Goal: Obtain resource: Obtain resource

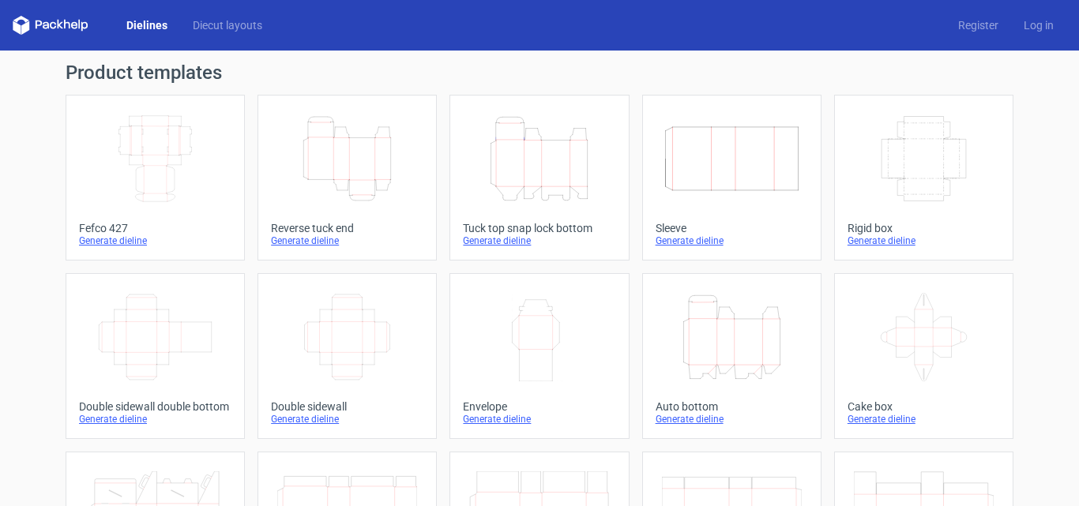
click at [488, 229] on div "Tuck top snap lock bottom" at bounding box center [539, 228] width 152 height 13
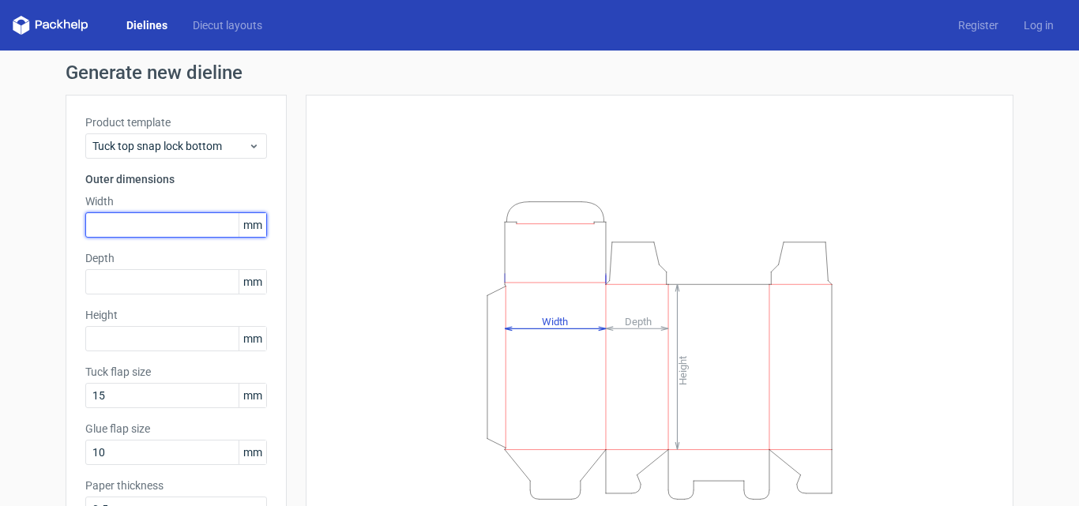
click at [124, 216] on input "text" at bounding box center [176, 224] width 182 height 25
type input "85"
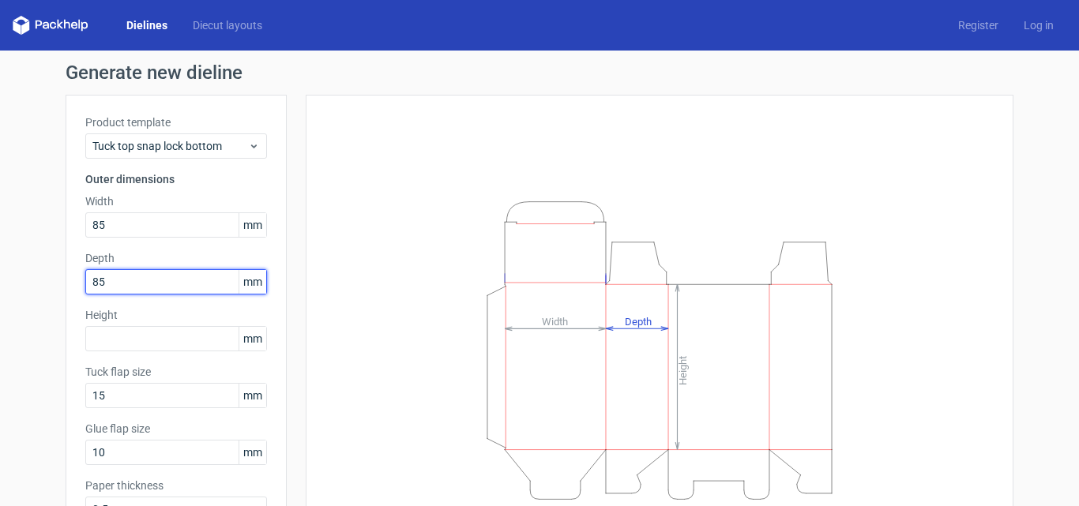
drag, startPoint x: 159, startPoint y: 280, endPoint x: 0, endPoint y: 276, distance: 158.8
click at [0, 280] on div "Generate new dieline Product template Tuck top snap lock bottom Outer dimension…" at bounding box center [539, 335] width 1079 height 568
type input "50"
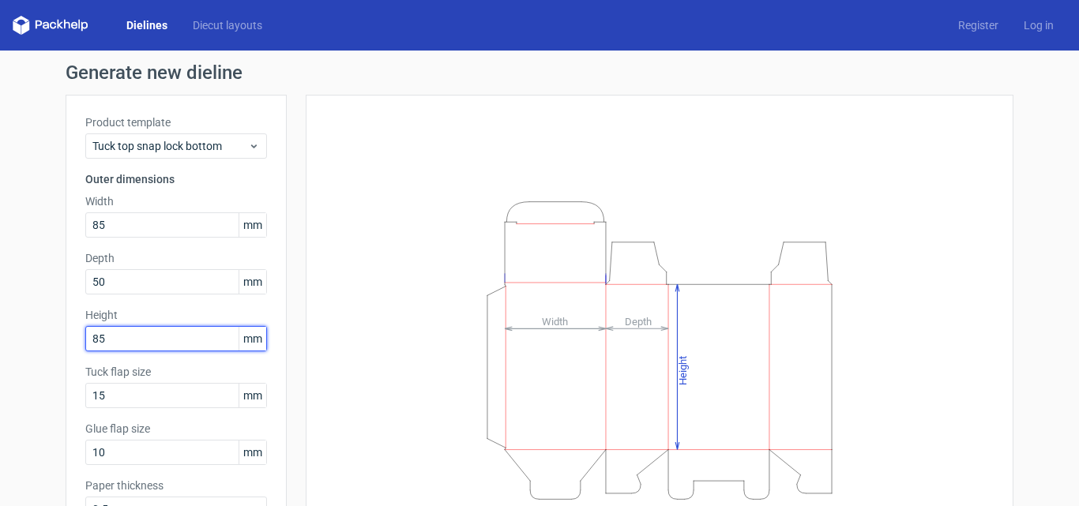
type input "85"
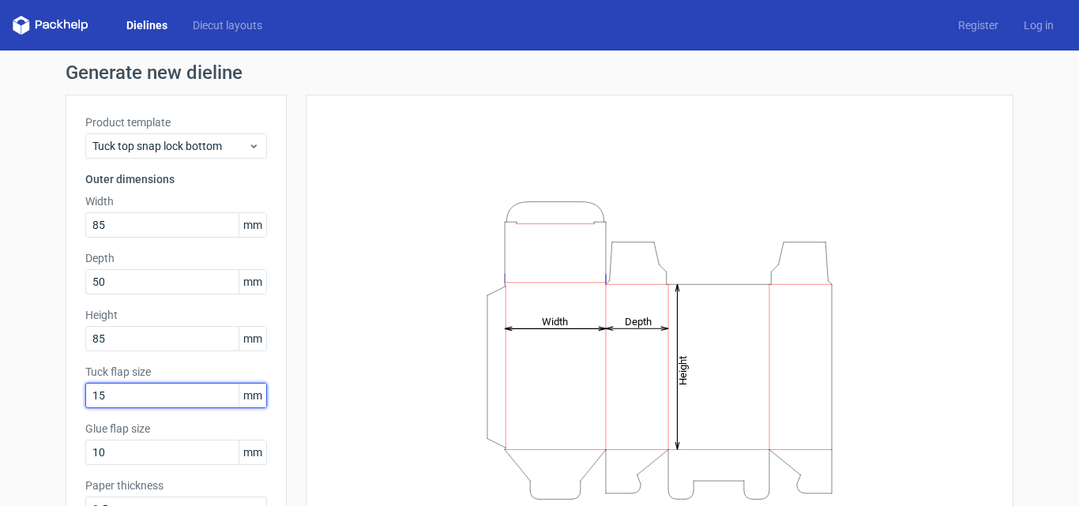
scroll to position [112, 0]
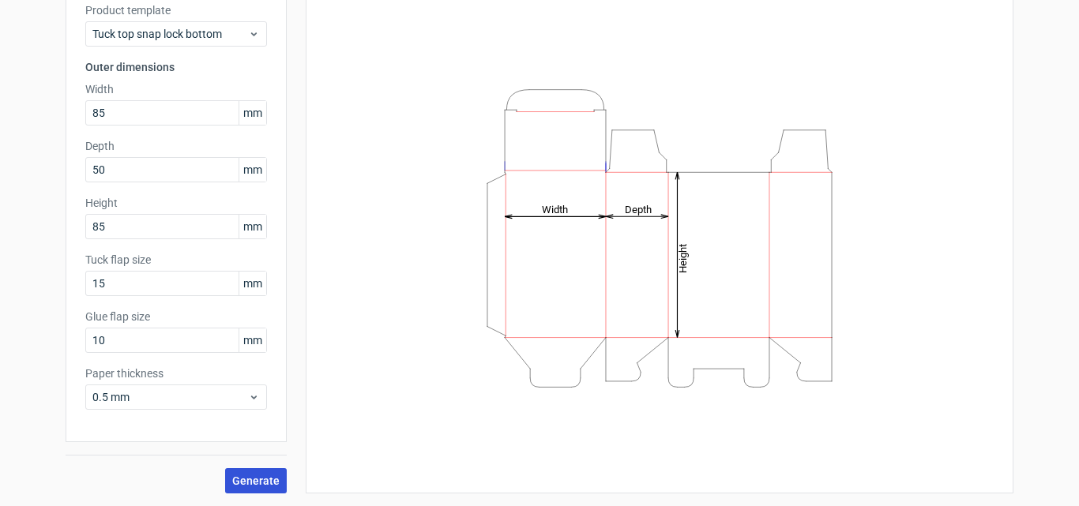
click at [246, 483] on span "Generate" at bounding box center [255, 480] width 47 height 11
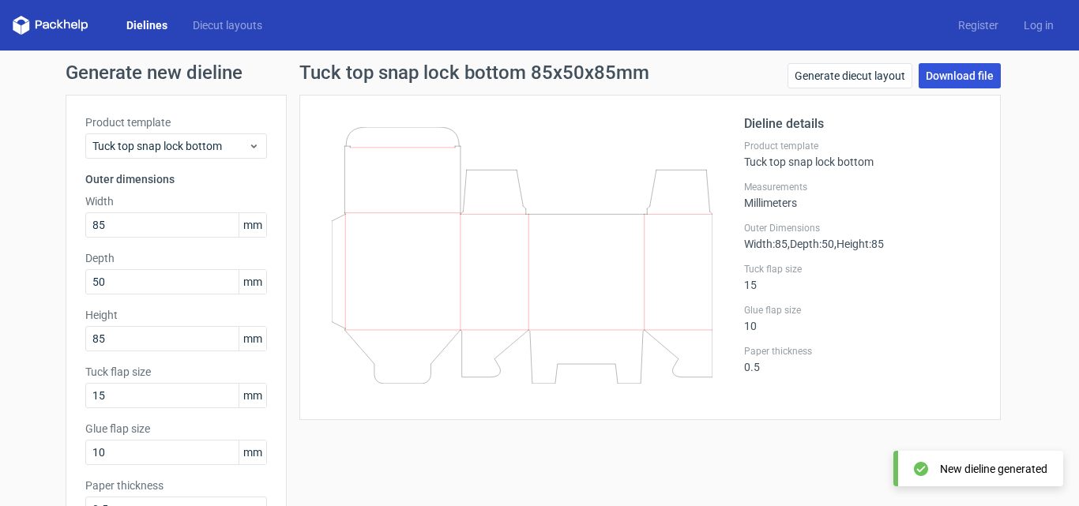
click at [952, 70] on link "Download file" at bounding box center [960, 75] width 82 height 25
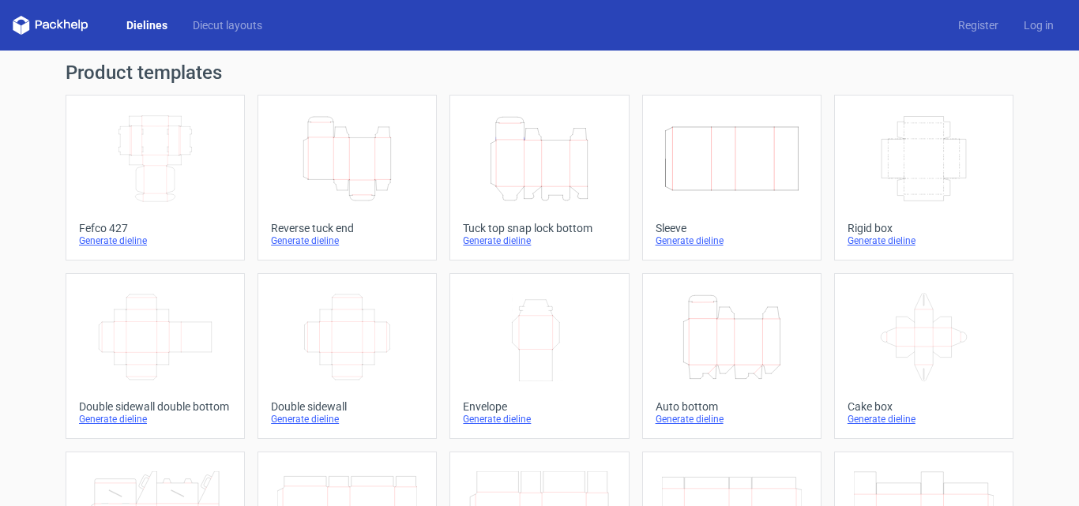
click at [305, 240] on div "Generate dieline" at bounding box center [347, 241] width 152 height 13
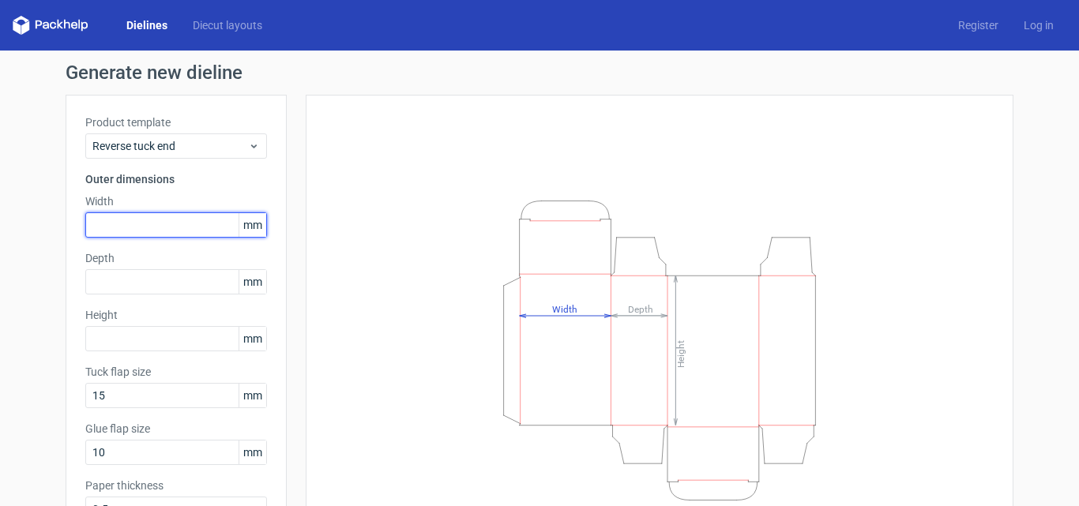
click at [118, 227] on input "text" at bounding box center [176, 224] width 182 height 25
type input "85"
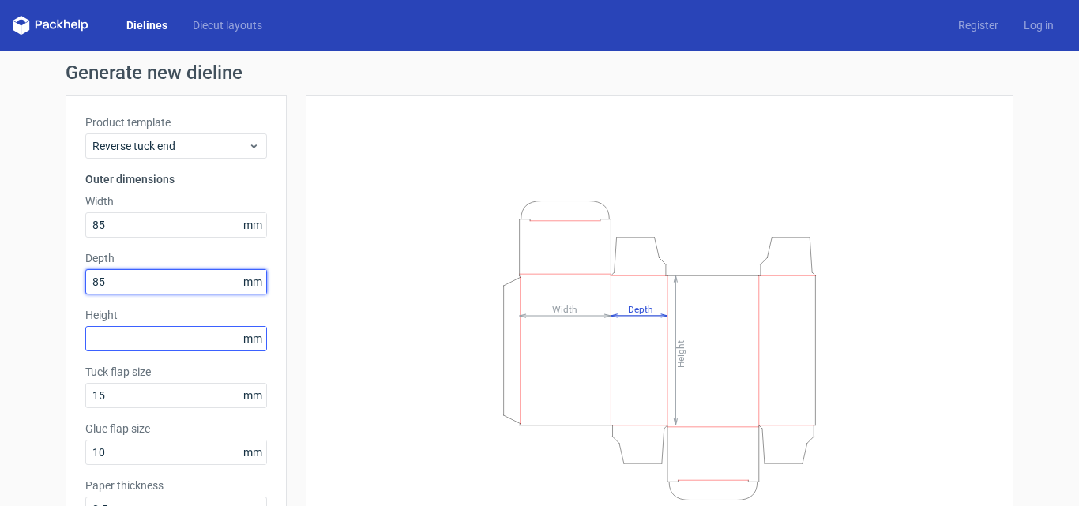
type input "85"
click at [167, 346] on input "text" at bounding box center [176, 338] width 182 height 25
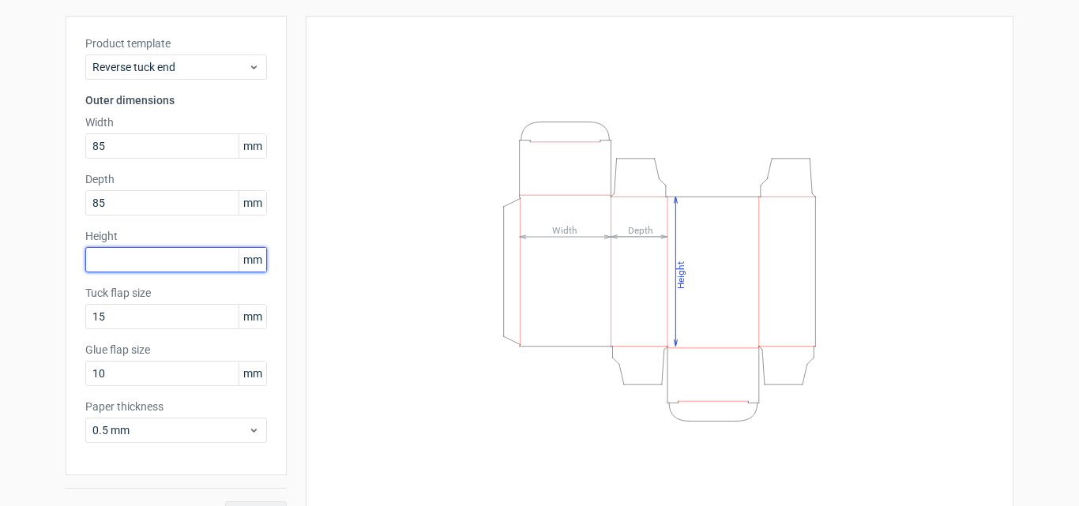
click at [171, 257] on input "text" at bounding box center [176, 259] width 182 height 25
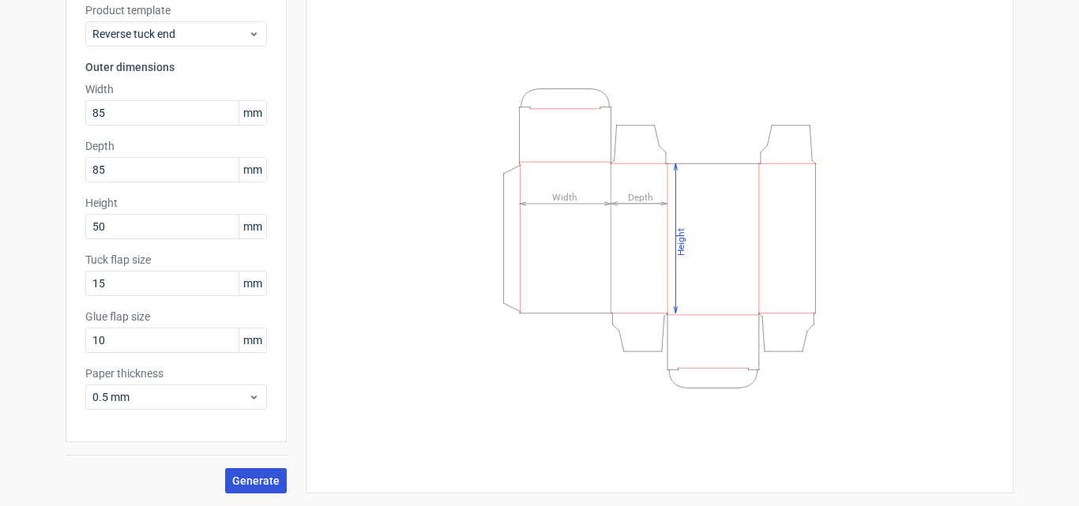
click at [258, 484] on span "Generate" at bounding box center [255, 480] width 47 height 11
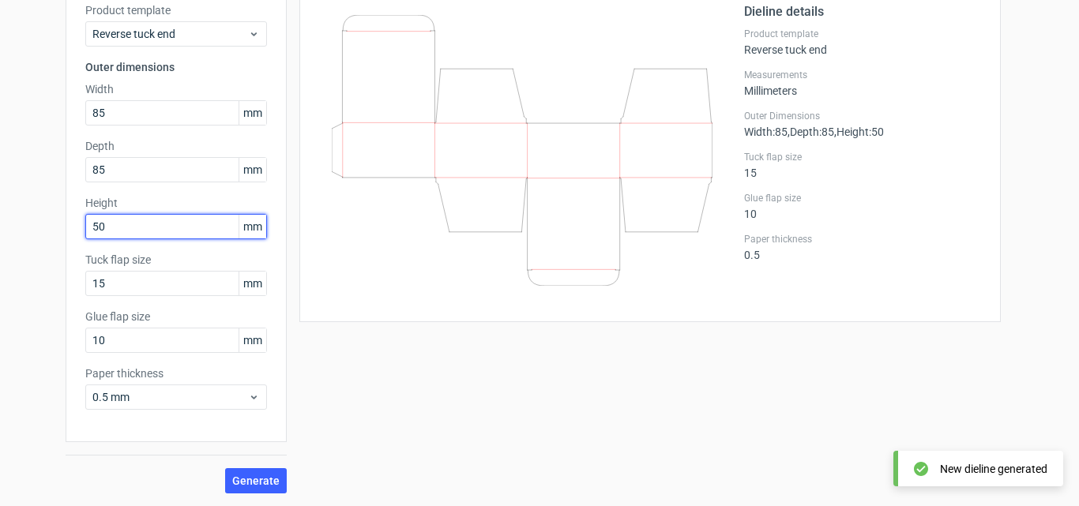
drag, startPoint x: 117, startPoint y: 222, endPoint x: 6, endPoint y: 240, distance: 112.1
click at [6, 240] on div "Generate new dieline Product template Reverse tuck end Outer dimensions Width 8…" at bounding box center [539, 222] width 1079 height 568
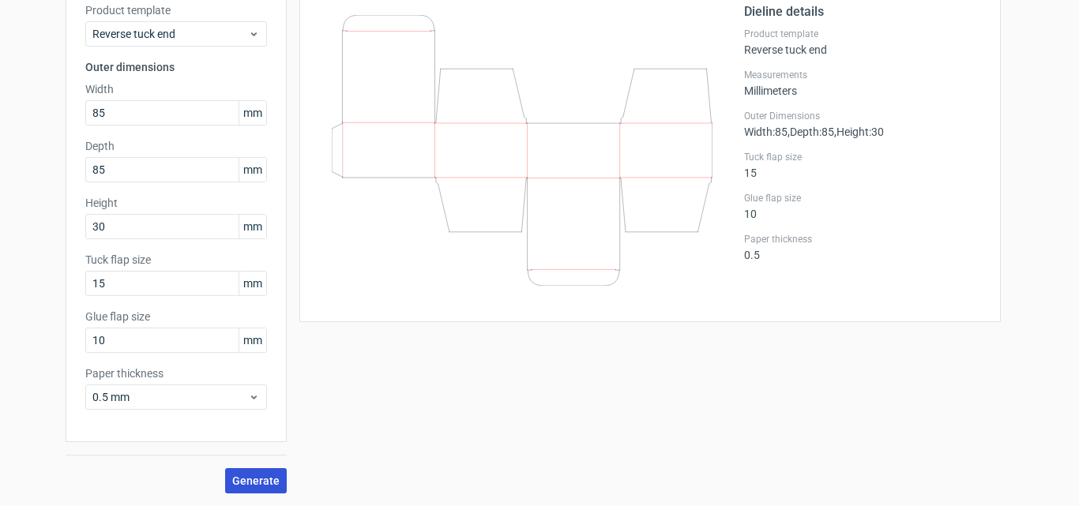
click at [246, 479] on span "Generate" at bounding box center [255, 480] width 47 height 11
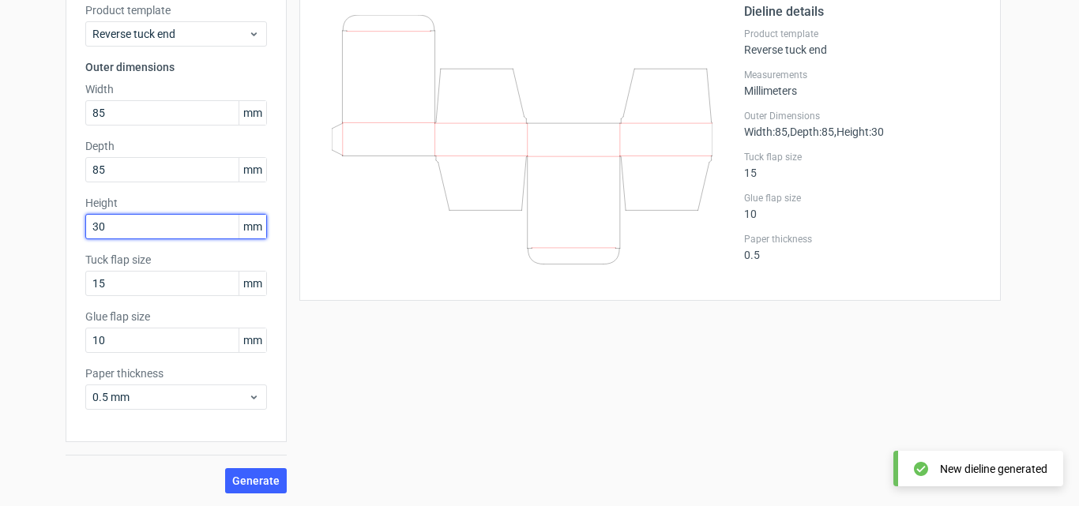
drag, startPoint x: 135, startPoint y: 224, endPoint x: 60, endPoint y: 230, distance: 75.3
click at [66, 230] on div "Product template Reverse tuck end Outer dimensions Width 85 mm Depth 85 mm Heig…" at bounding box center [176, 213] width 221 height 460
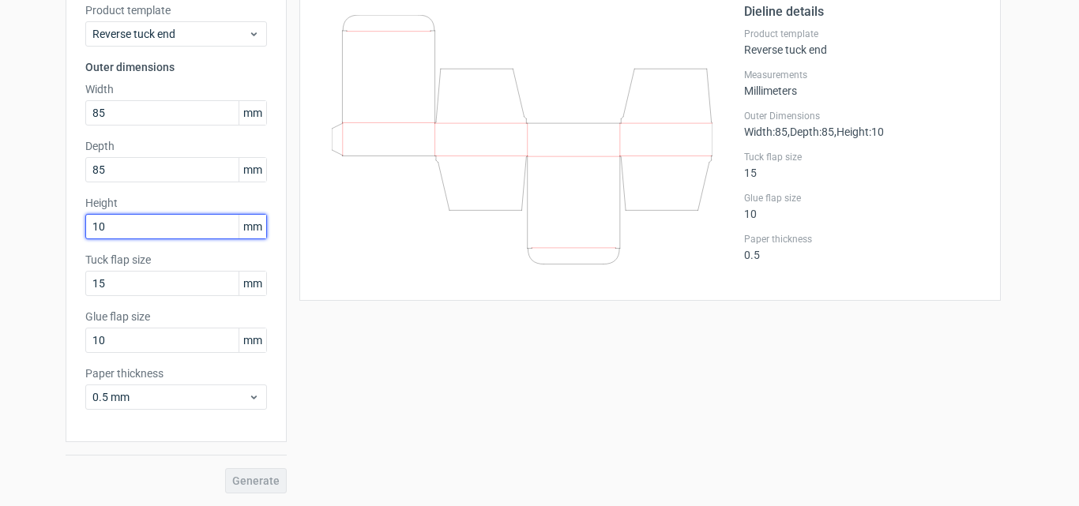
type input "10"
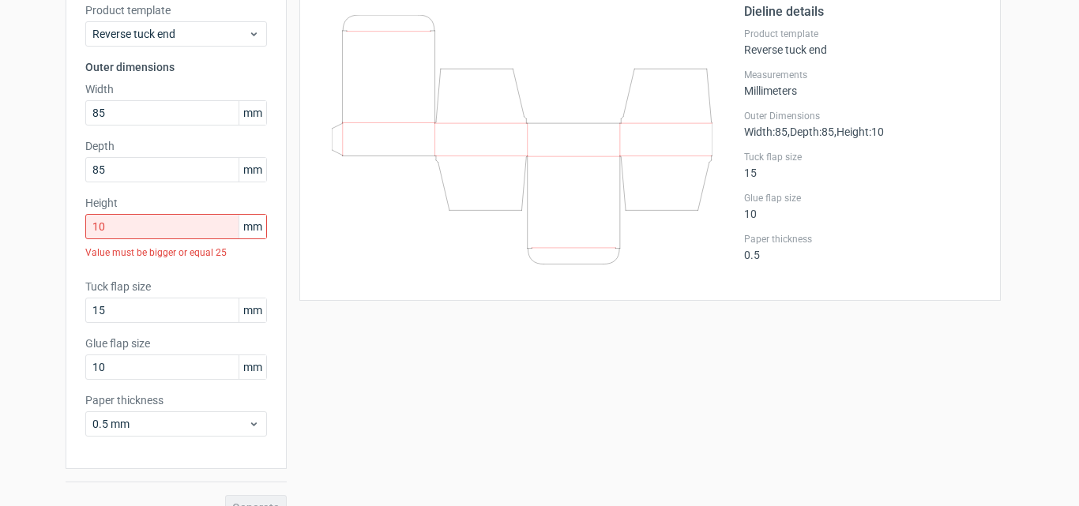
click at [156, 99] on div "Width 85 mm" at bounding box center [176, 103] width 182 height 44
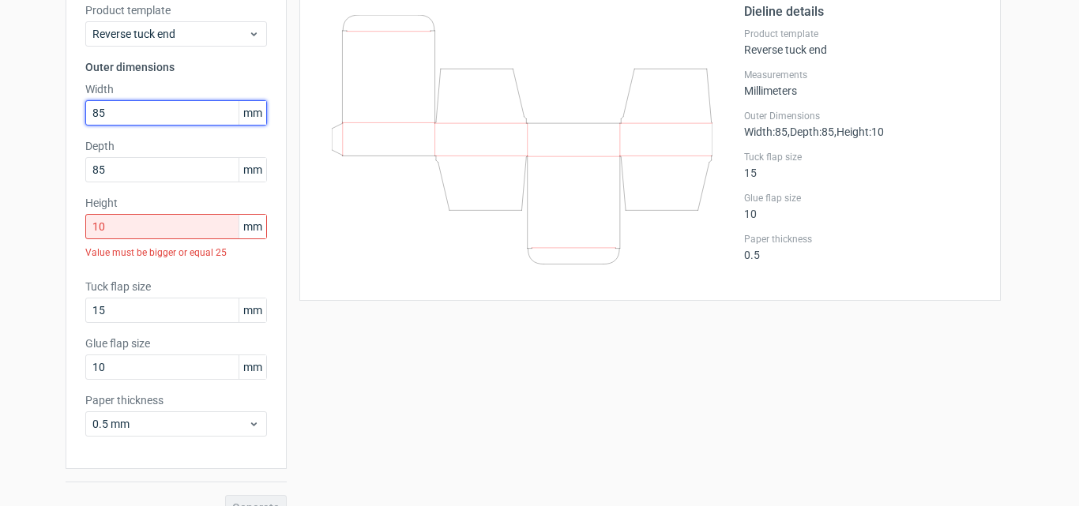
click at [149, 109] on input "85" at bounding box center [176, 112] width 182 height 25
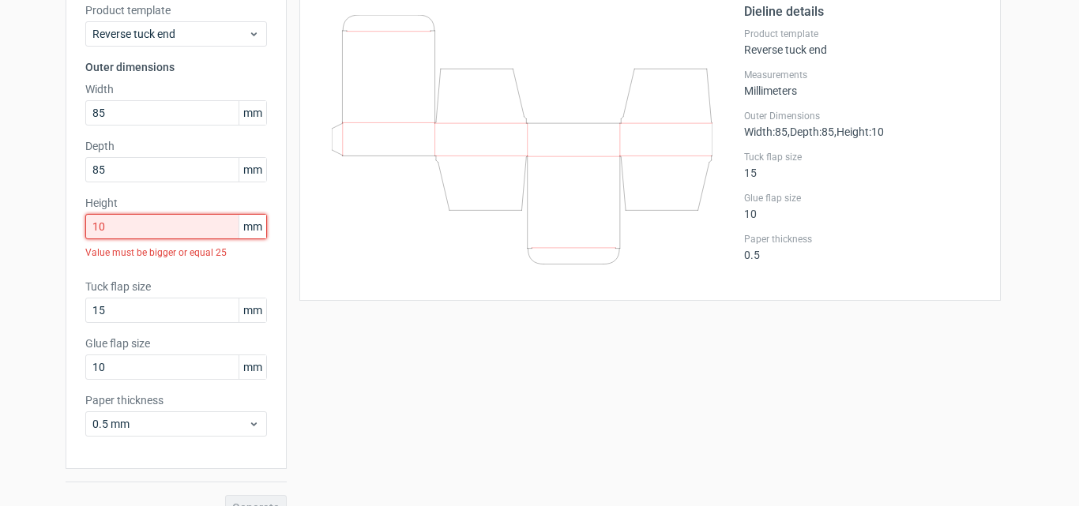
drag, startPoint x: 130, startPoint y: 217, endPoint x: 39, endPoint y: 234, distance: 92.3
click at [39, 234] on div "Generate new dieline Product template Reverse tuck end Outer dimensions Width 8…" at bounding box center [539, 235] width 1079 height 595
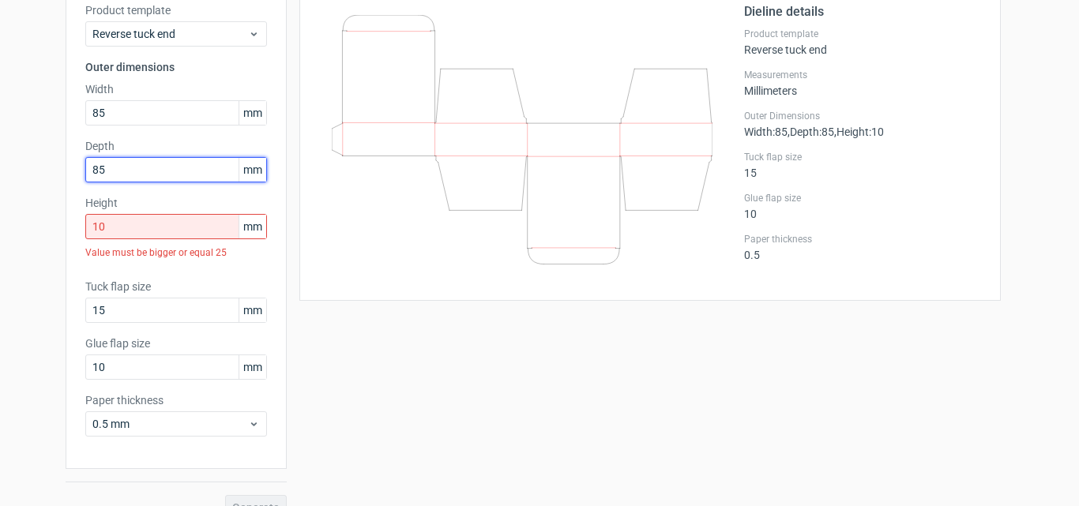
drag, startPoint x: 132, startPoint y: 165, endPoint x: 20, endPoint y: 175, distance: 112.6
click at [20, 175] on div "Generate new dieline Product template Reverse tuck end Outer dimensions Width 8…" at bounding box center [539, 235] width 1079 height 595
type input "50"
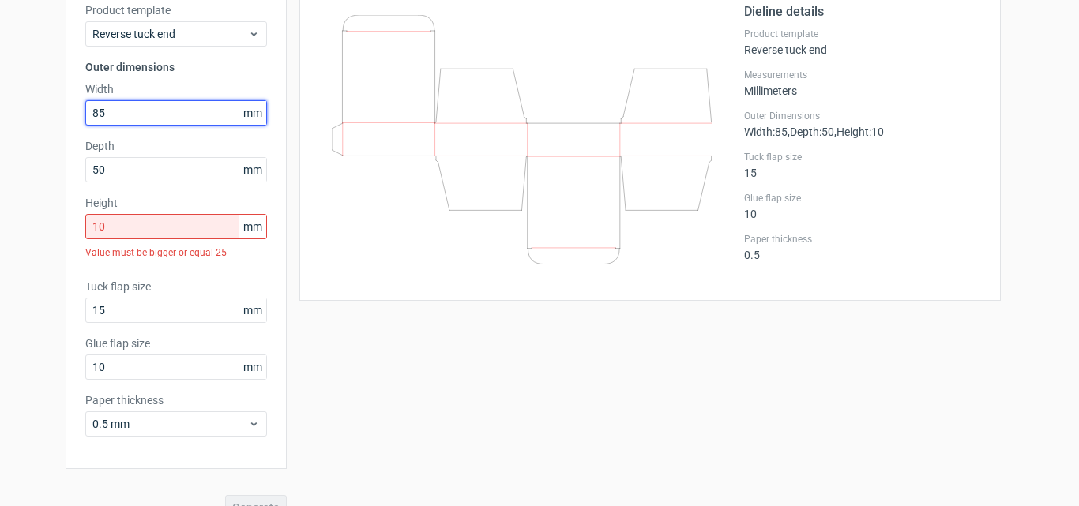
drag, startPoint x: 66, startPoint y: 115, endPoint x: 31, endPoint y: 122, distance: 36.1
click at [31, 122] on div "Generate new dieline Product template Reverse tuck end Outer dimensions Width 8…" at bounding box center [539, 235] width 1079 height 595
click at [152, 115] on input "85" at bounding box center [176, 112] width 182 height 25
drag, startPoint x: 175, startPoint y: 118, endPoint x: 38, endPoint y: 114, distance: 136.7
click at [38, 114] on div "Generate new dieline Product template Reverse tuck end Outer dimensions Width 8…" at bounding box center [539, 235] width 1079 height 595
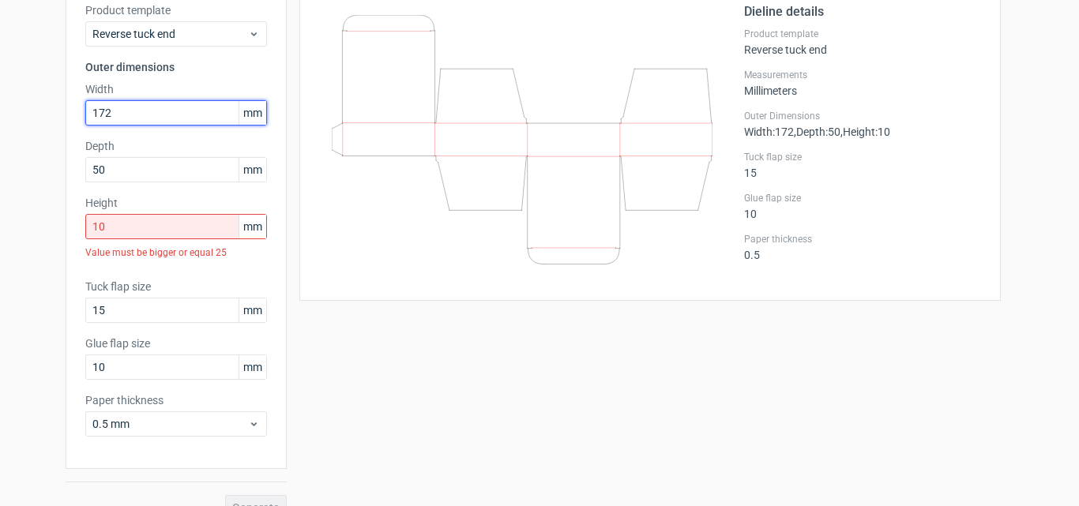
type input "172"
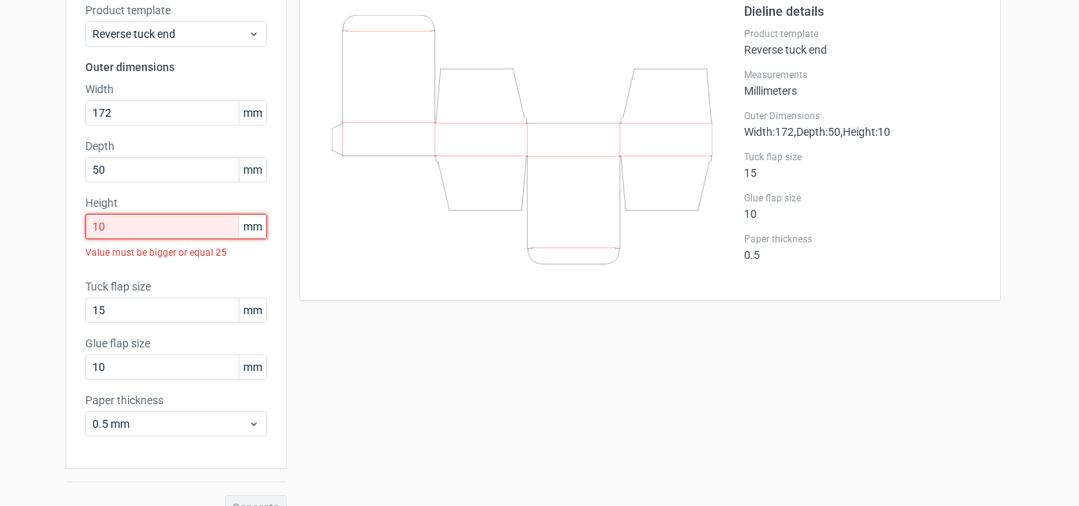
click at [156, 235] on input "10" at bounding box center [176, 226] width 182 height 25
drag, startPoint x: 152, startPoint y: 227, endPoint x: 22, endPoint y: 226, distance: 130.3
click at [22, 226] on div "Generate new dieline Product template Reverse tuck end Outer dimensions Width 1…" at bounding box center [539, 235] width 1079 height 595
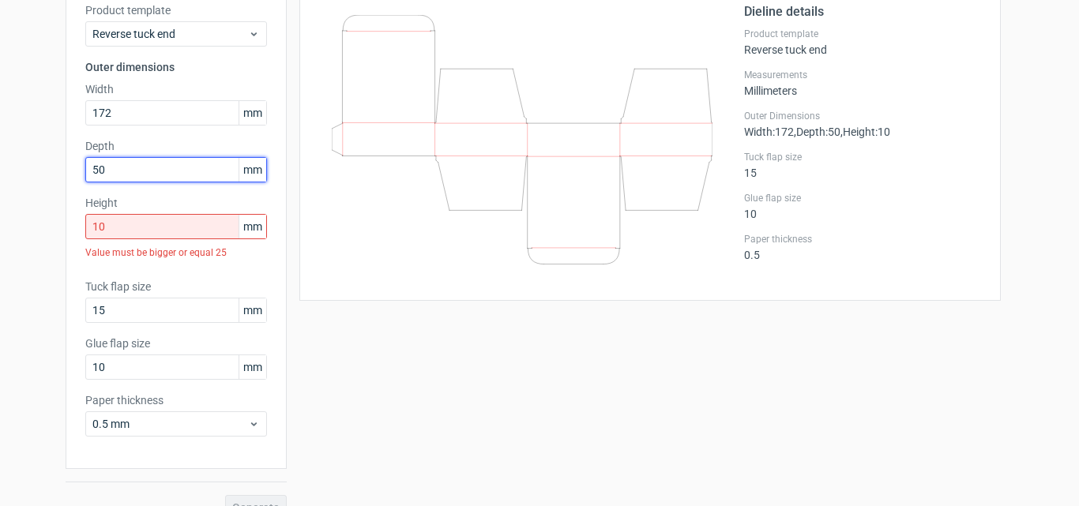
click at [7, 175] on div "Generate new dieline Product template Reverse tuck end Outer dimensions Width 1…" at bounding box center [539, 235] width 1079 height 595
type input "142"
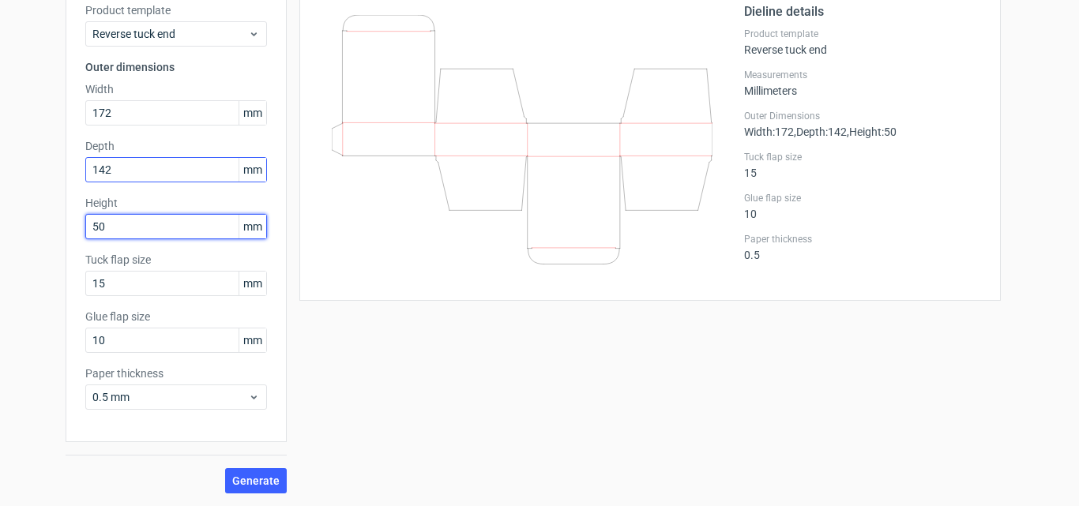
type input "50"
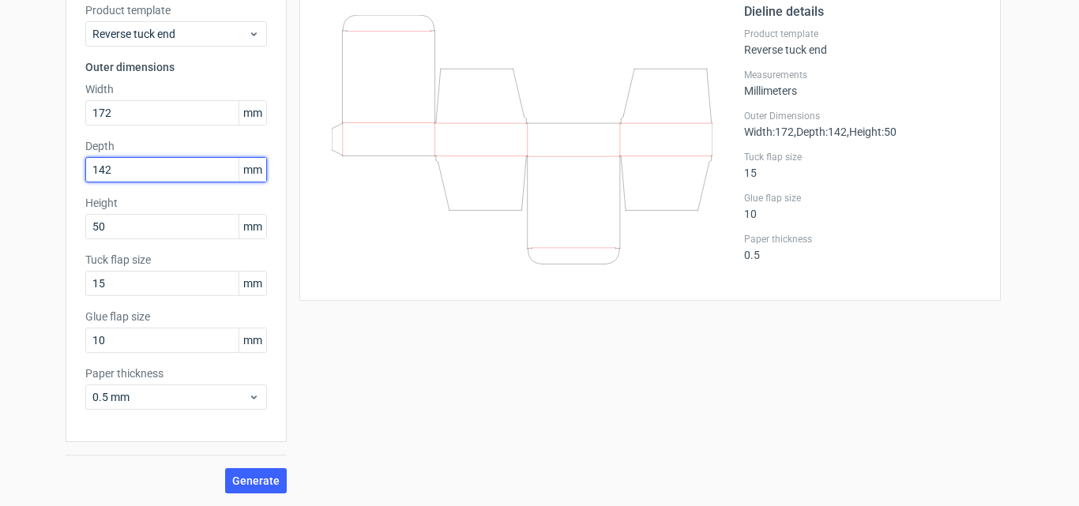
drag, startPoint x: 124, startPoint y: 163, endPoint x: 7, endPoint y: 171, distance: 117.1
click at [7, 171] on div "Generate new dieline Product template Reverse tuck end Outer dimensions Width 1…" at bounding box center [539, 222] width 1079 height 568
type input "50"
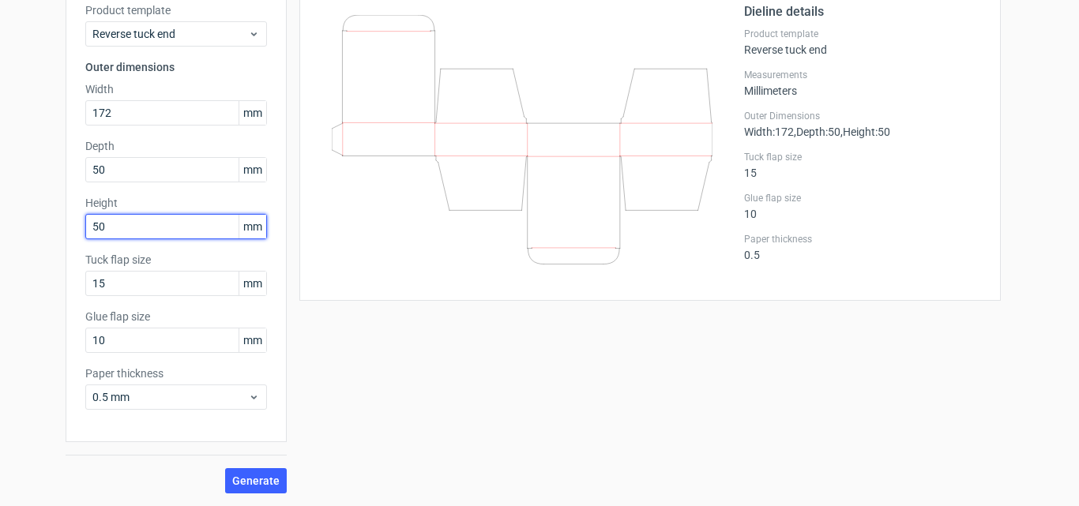
drag, startPoint x: 131, startPoint y: 227, endPoint x: 0, endPoint y: 224, distance: 131.2
click at [0, 224] on div "Generate new dieline Product template Reverse tuck end Outer dimensions Width 1…" at bounding box center [539, 222] width 1079 height 568
type input "142"
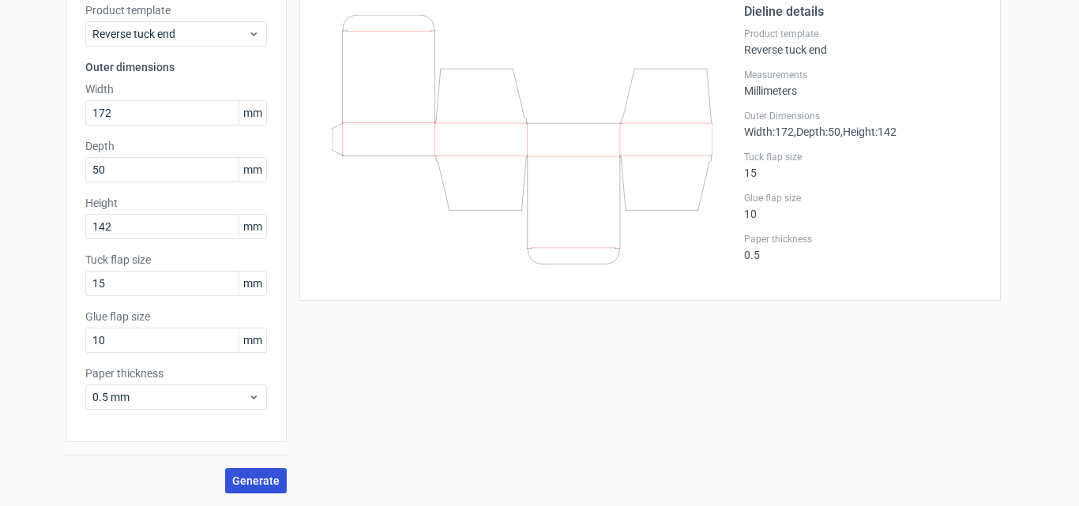
click at [260, 477] on span "Generate" at bounding box center [255, 480] width 47 height 11
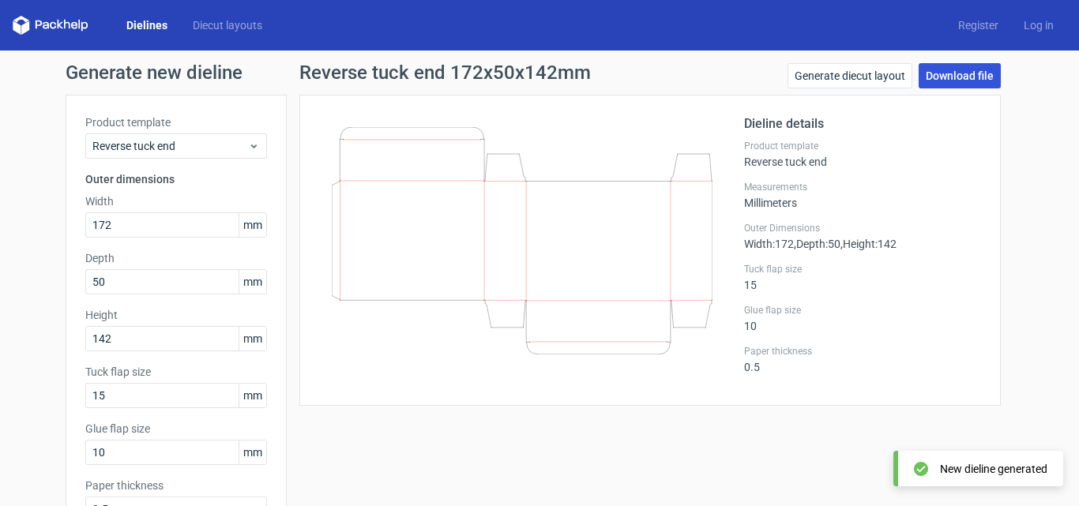
click at [974, 72] on link "Download file" at bounding box center [960, 75] width 82 height 25
